Goal: Task Accomplishment & Management: Use online tool/utility

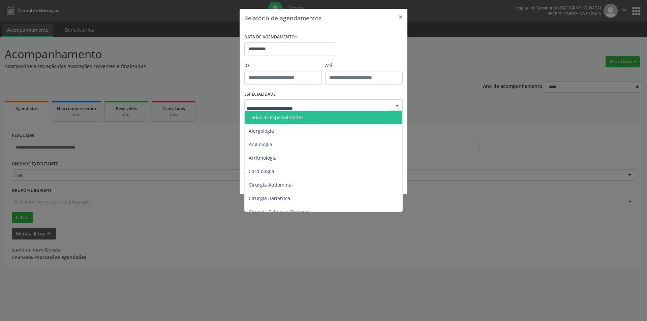
click at [312, 117] on span "Todas as especialidades" at bounding box center [324, 117] width 159 height 13
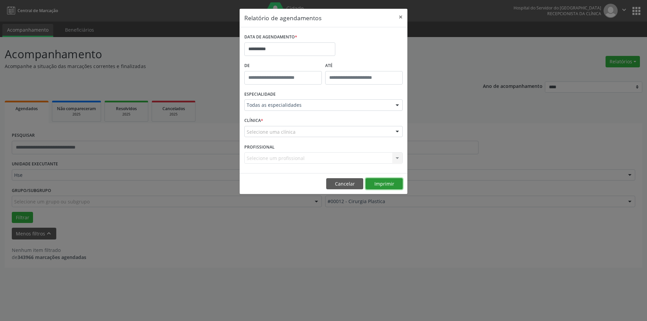
drag, startPoint x: 384, startPoint y: 186, endPoint x: 376, endPoint y: 179, distance: 11.0
click at [384, 185] on button "Imprimir" at bounding box center [383, 183] width 37 height 11
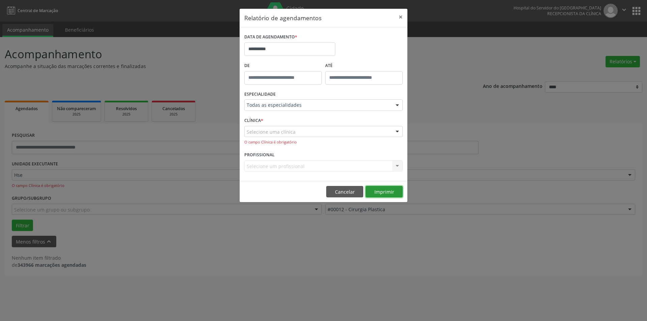
click at [383, 191] on button "Imprimir" at bounding box center [383, 191] width 37 height 11
click at [190, 51] on div "**********" at bounding box center [323, 160] width 647 height 321
click at [400, 17] on button "×" at bounding box center [400, 17] width 13 height 17
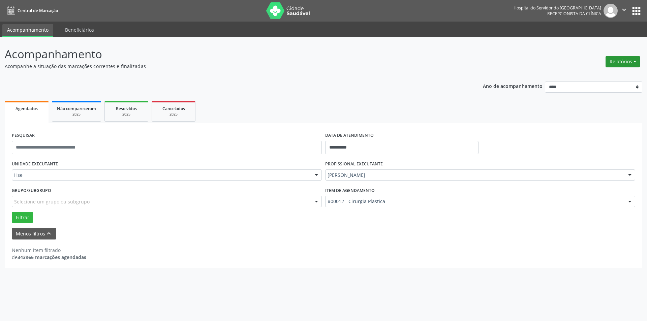
drag, startPoint x: 625, startPoint y: 62, endPoint x: 622, endPoint y: 58, distance: 5.3
click at [623, 61] on button "Relatórios" at bounding box center [622, 61] width 34 height 11
click at [592, 78] on link "Agendamentos" at bounding box center [604, 75] width 72 height 9
select select "*"
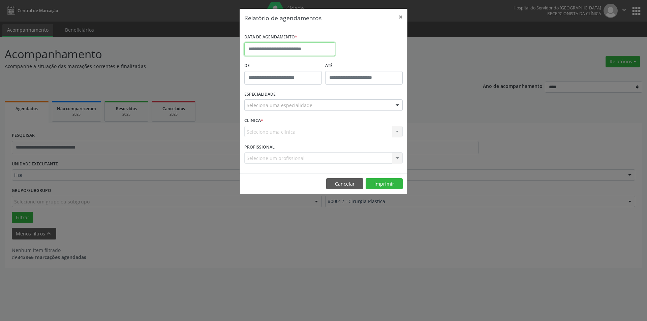
click at [304, 47] on input "text" at bounding box center [289, 48] width 91 height 13
click at [265, 96] on span "6" at bounding box center [266, 97] width 13 height 13
type input "**********"
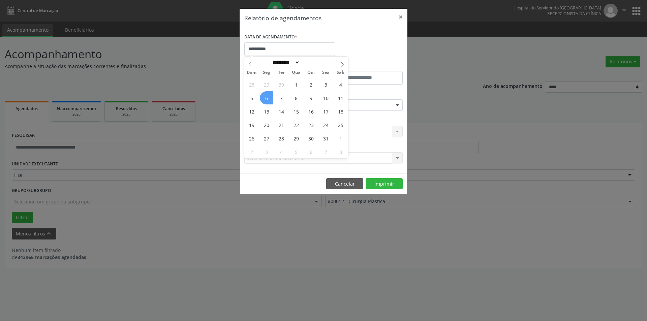
click at [265, 96] on span "6" at bounding box center [266, 97] width 13 height 13
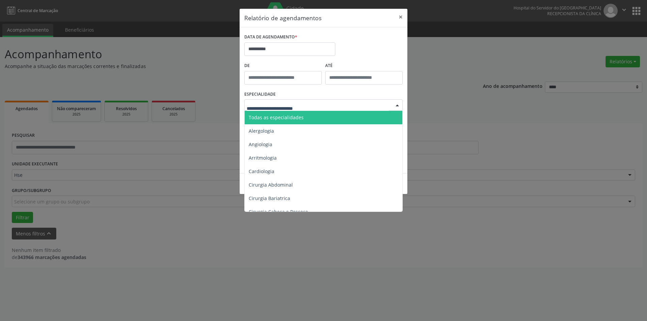
click at [357, 101] on div at bounding box center [323, 104] width 158 height 11
click at [346, 116] on span "Todas as especialidades" at bounding box center [324, 117] width 159 height 13
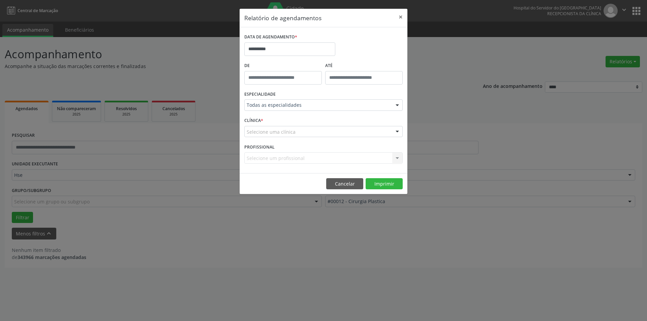
click at [352, 130] on div "Selecione uma clínica" at bounding box center [323, 131] width 158 height 11
click at [353, 121] on div "CLÍNICA * Nenhum resultado encontrado para: " " Não há nenhuma opção para ser e…" at bounding box center [323, 129] width 162 height 26
click at [365, 130] on div at bounding box center [323, 131] width 158 height 11
click at [365, 123] on div "CLÍNICA * Nenhum resultado encontrado para: " " Não há nenhuma opção para ser e…" at bounding box center [323, 129] width 162 height 26
click at [395, 131] on div at bounding box center [397, 131] width 10 height 11
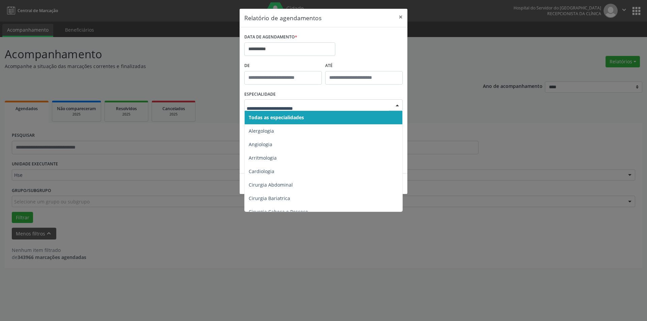
click at [368, 110] on div at bounding box center [323, 104] width 158 height 11
drag, startPoint x: 361, startPoint y: 113, endPoint x: 357, endPoint y: 105, distance: 8.9
click at [359, 111] on span "Todas as especialidades" at bounding box center [324, 117] width 159 height 13
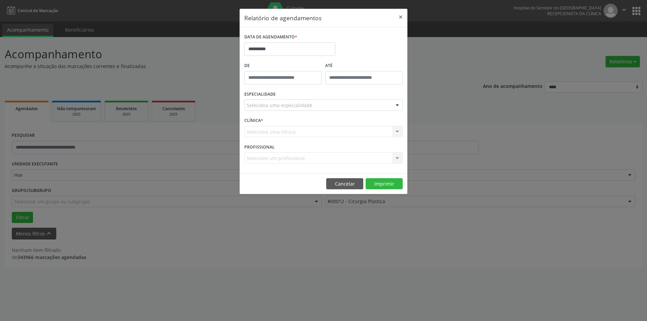
click at [360, 105] on div "Seleciona uma especialidade" at bounding box center [323, 104] width 158 height 11
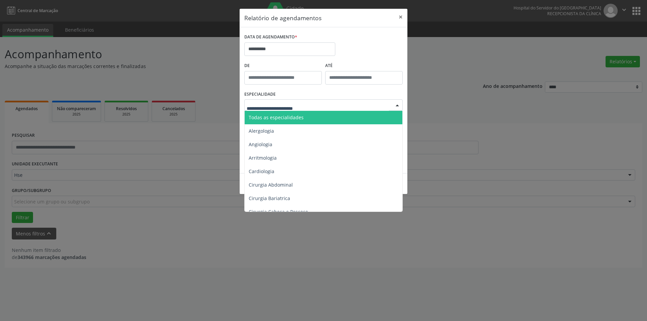
click at [355, 117] on span "Todas as especialidades" at bounding box center [324, 117] width 159 height 13
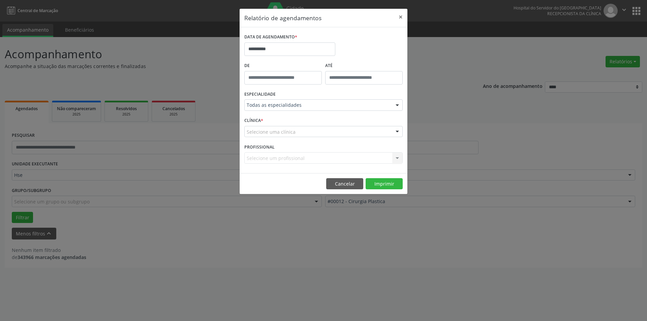
click at [377, 133] on div "Selecione uma clínica" at bounding box center [323, 131] width 158 height 11
drag, startPoint x: 367, startPoint y: 124, endPoint x: 371, endPoint y: 136, distance: 12.7
click at [366, 124] on div "CLÍNICA * Selecione uma clínica Nenhum resultado encontrado para: " " Não há ne…" at bounding box center [323, 129] width 162 height 26
click at [378, 181] on button "Imprimir" at bounding box center [383, 183] width 37 height 11
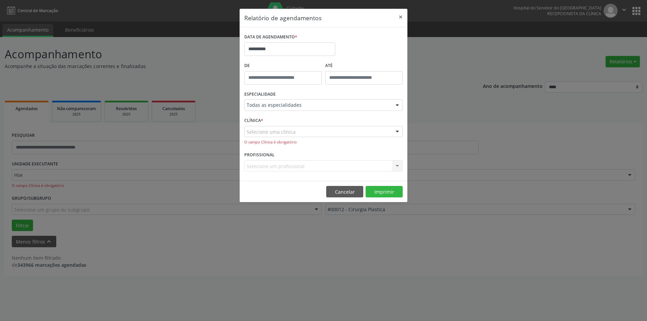
click at [349, 138] on div "Selecione uma clínica Nenhum resultado encontrado para: " " Não há nenhuma opçã…" at bounding box center [323, 135] width 158 height 19
click at [354, 136] on div "Selecione uma clínica" at bounding box center [323, 131] width 158 height 11
click at [403, 17] on button "×" at bounding box center [400, 17] width 13 height 17
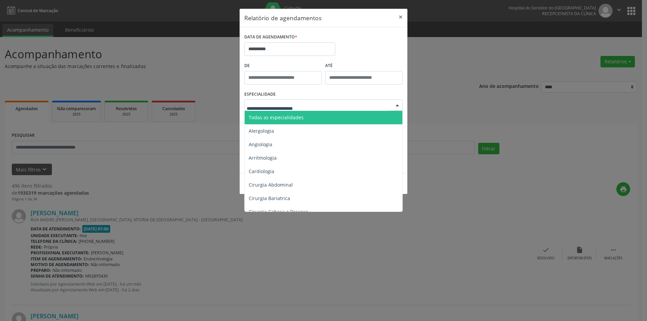
click at [307, 112] on span "Todas as especialidades" at bounding box center [324, 117] width 159 height 13
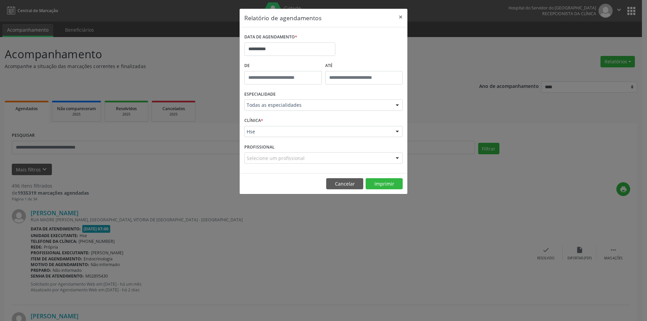
click at [337, 136] on div "Hse" at bounding box center [323, 131] width 158 height 11
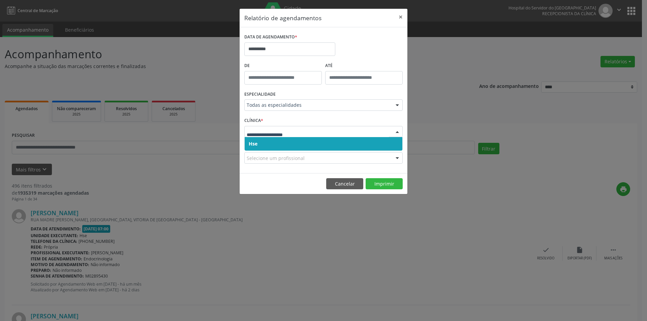
click at [328, 145] on span "Hse" at bounding box center [324, 143] width 158 height 13
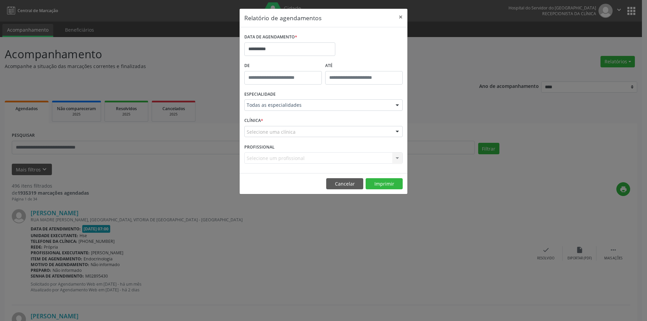
click at [325, 132] on div "Selecione uma clínica" at bounding box center [323, 131] width 158 height 11
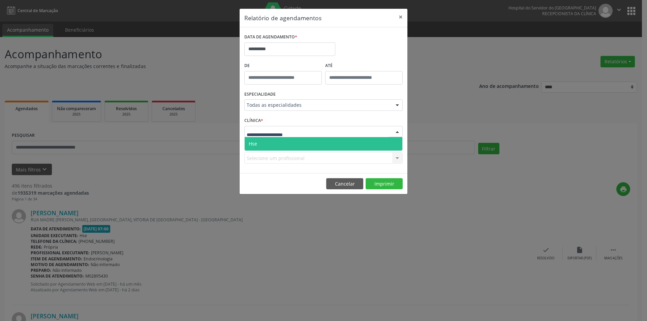
drag, startPoint x: 319, startPoint y: 144, endPoint x: 316, endPoint y: 139, distance: 6.8
click at [319, 143] on span "Hse" at bounding box center [324, 143] width 158 height 13
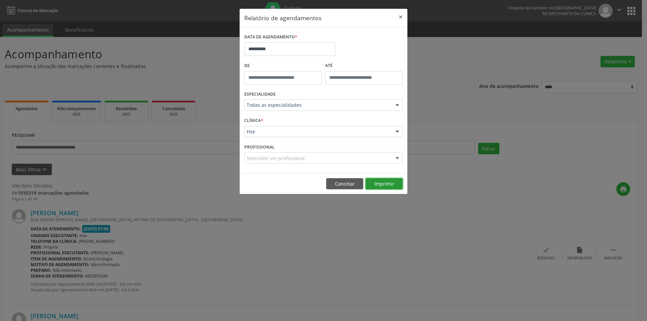
click at [381, 181] on button "Imprimir" at bounding box center [383, 183] width 37 height 11
click at [276, 50] on input "**********" at bounding box center [289, 48] width 91 height 13
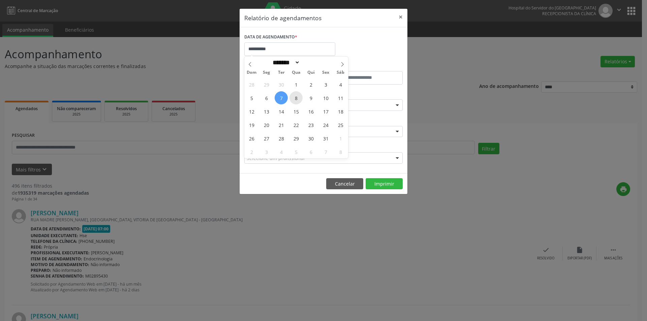
click at [296, 95] on span "8" at bounding box center [295, 97] width 13 height 13
type input "**********"
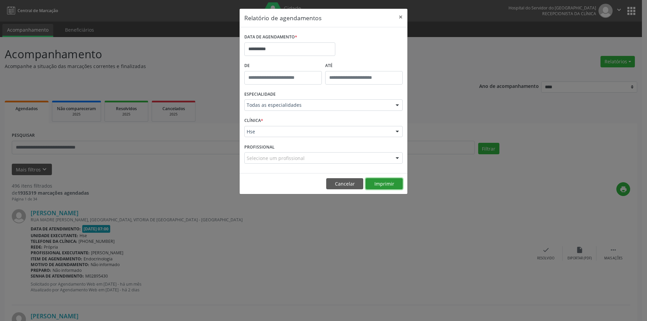
click at [384, 183] on button "Imprimir" at bounding box center [383, 183] width 37 height 11
click at [297, 52] on input "**********" at bounding box center [289, 48] width 91 height 13
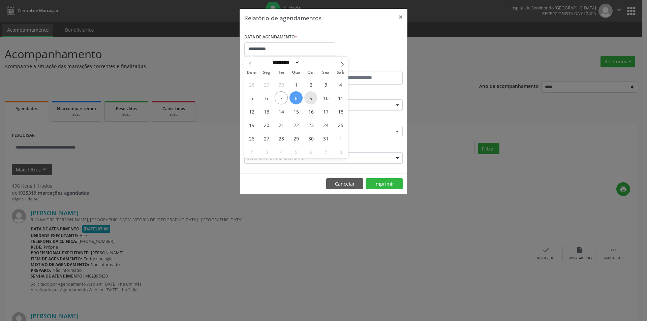
click at [311, 100] on span "9" at bounding box center [310, 97] width 13 height 13
type input "**********"
click at [311, 100] on span "9" at bounding box center [310, 97] width 13 height 13
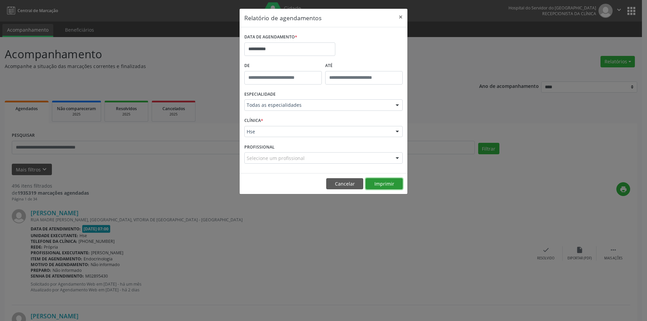
click at [375, 182] on button "Imprimir" at bounding box center [383, 183] width 37 height 11
click at [402, 17] on button "×" at bounding box center [400, 17] width 13 height 17
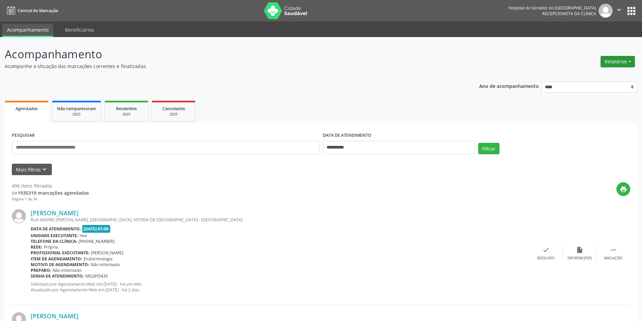
click at [621, 59] on button "Relatórios" at bounding box center [617, 61] width 34 height 11
click at [593, 77] on link "Agendamentos" at bounding box center [598, 75] width 72 height 9
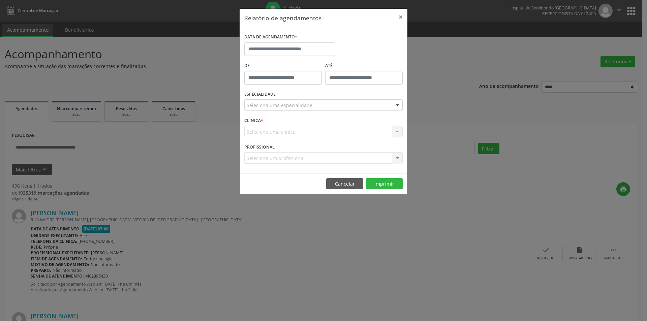
click at [266, 188] on div "Relatório de agendamentos × DATA DE AGENDAMENTO * De ATÉ ESPECIALIDADE Selecion…" at bounding box center [323, 101] width 168 height 186
click at [400, 15] on button "×" at bounding box center [400, 17] width 13 height 17
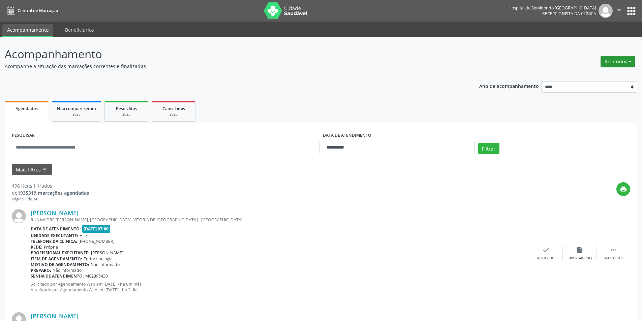
click at [627, 61] on button "Relatórios" at bounding box center [617, 61] width 34 height 11
click at [606, 75] on link "Agendamentos" at bounding box center [598, 75] width 72 height 9
select select "*"
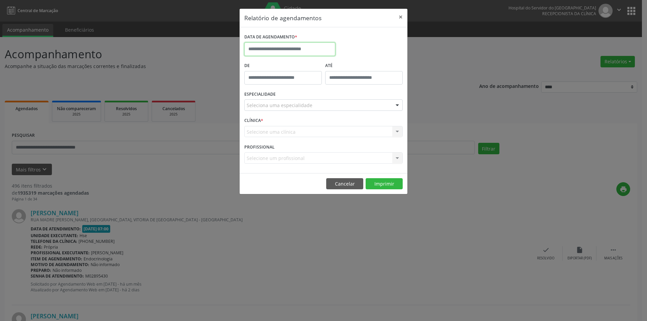
click at [304, 51] on input "text" at bounding box center [289, 48] width 91 height 13
click at [324, 97] on span "10" at bounding box center [325, 97] width 13 height 13
type input "**********"
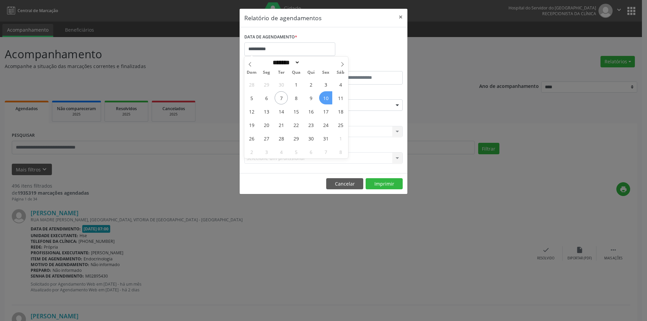
click at [324, 97] on span "10" at bounding box center [325, 97] width 13 height 13
click at [378, 104] on div "Seleciona uma especialidade" at bounding box center [323, 104] width 158 height 11
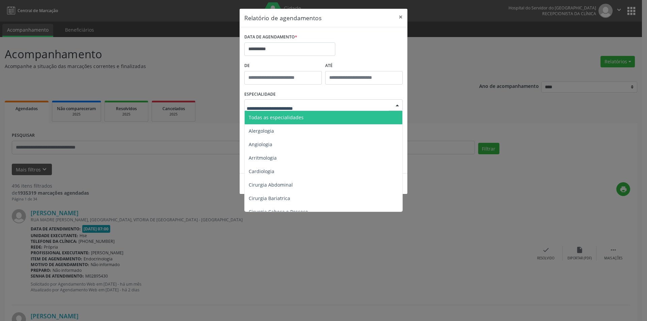
click at [354, 119] on span "Todas as especialidades" at bounding box center [324, 117] width 159 height 13
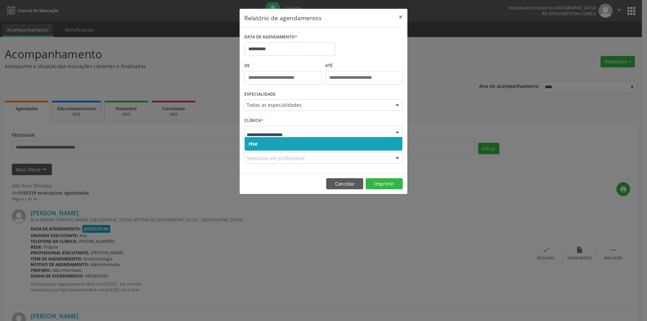
click at [330, 142] on span "Hse" at bounding box center [324, 143] width 158 height 13
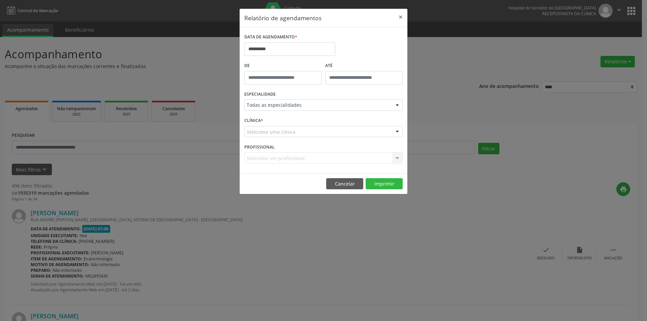
click at [354, 138] on div "CLÍNICA * Selecione uma clínica Hse Nenhum resultado encontrado para: " " Não h…" at bounding box center [323, 129] width 162 height 26
click at [347, 124] on div "CLÍNICA * Selecione uma clínica Hse Nenhum resultado encontrado para: " " Não h…" at bounding box center [323, 129] width 162 height 26
click at [350, 131] on div "Selecione uma clínica" at bounding box center [323, 131] width 158 height 11
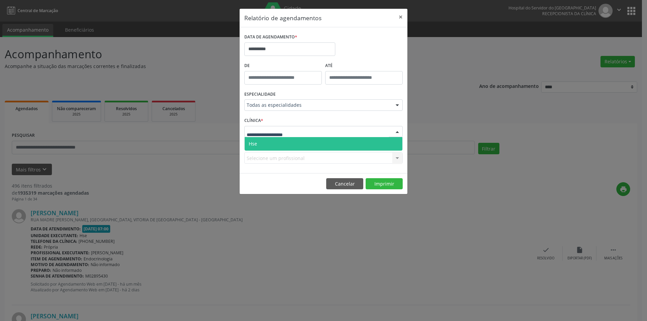
click at [354, 147] on span "Hse" at bounding box center [324, 143] width 158 height 13
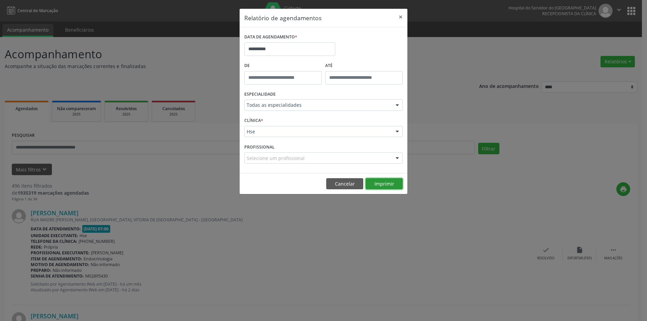
click at [389, 186] on button "Imprimir" at bounding box center [383, 183] width 37 height 11
click at [169, 24] on div "**********" at bounding box center [323, 160] width 647 height 321
click at [400, 18] on button "×" at bounding box center [400, 17] width 13 height 17
